Goal: Information Seeking & Learning: Check status

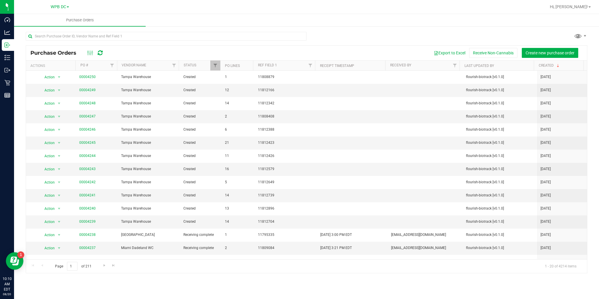
click at [99, 51] on icon at bounding box center [100, 53] width 5 height 6
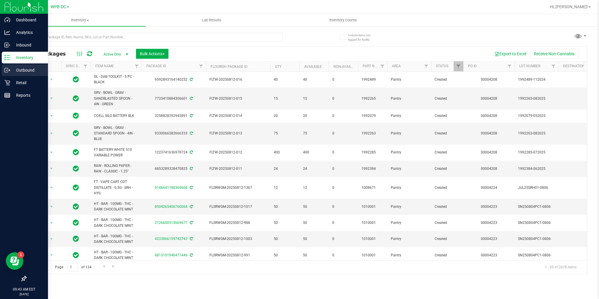
click at [5, 69] on icon at bounding box center [7, 70] width 6 height 6
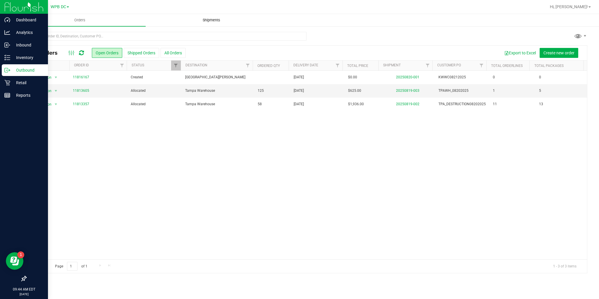
click at [206, 18] on span "Shipments" at bounding box center [211, 20] width 33 height 5
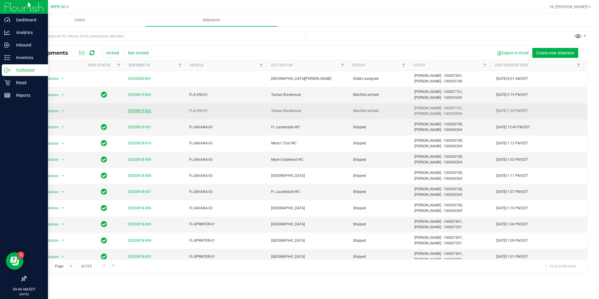
click at [132, 109] on link "20250819-002" at bounding box center [139, 111] width 23 height 4
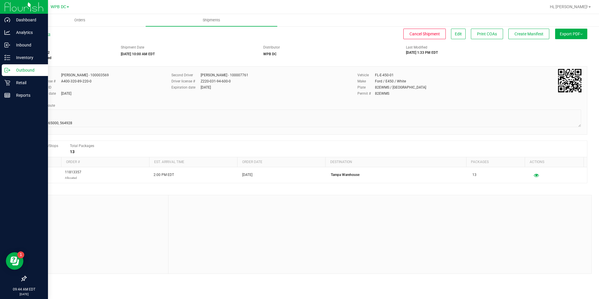
click at [34, 34] on link "All Shipments" at bounding box center [38, 34] width 25 height 4
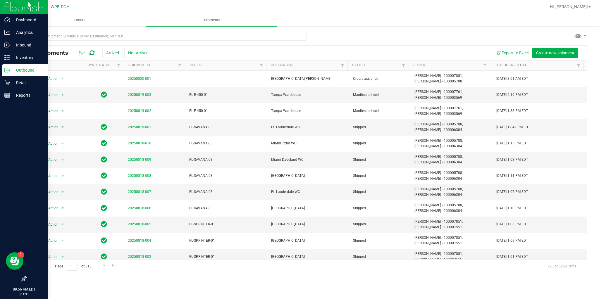
click at [91, 52] on icon at bounding box center [91, 53] width 5 height 6
click at [94, 54] on icon at bounding box center [91, 53] width 5 height 6
click at [14, 59] on p "Inventory" at bounding box center [27, 57] width 35 height 7
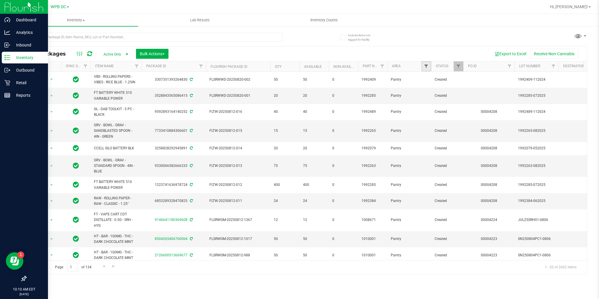
click at [424, 67] on span "Filter" at bounding box center [426, 66] width 5 height 5
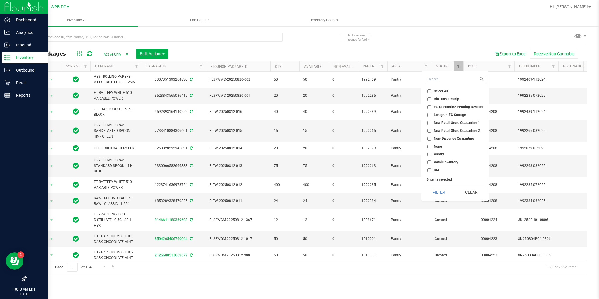
click at [427, 141] on li "Non-Dispense Quarantine" at bounding box center [455, 139] width 60 height 6
click at [427, 139] on input "Non-Dispense Quarantine" at bounding box center [429, 139] width 4 height 4
checkbox input "true"
click at [438, 192] on button "Filter" at bounding box center [439, 192] width 28 height 13
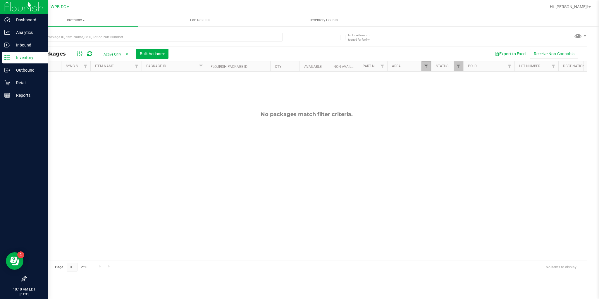
click at [425, 64] on span "Filter" at bounding box center [426, 66] width 5 height 5
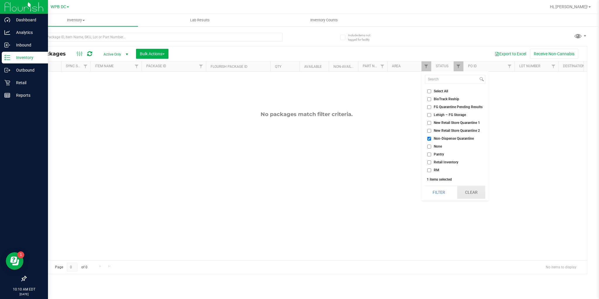
click at [470, 189] on button "Clear" at bounding box center [471, 192] width 28 height 13
